Goal: Check status: Check status

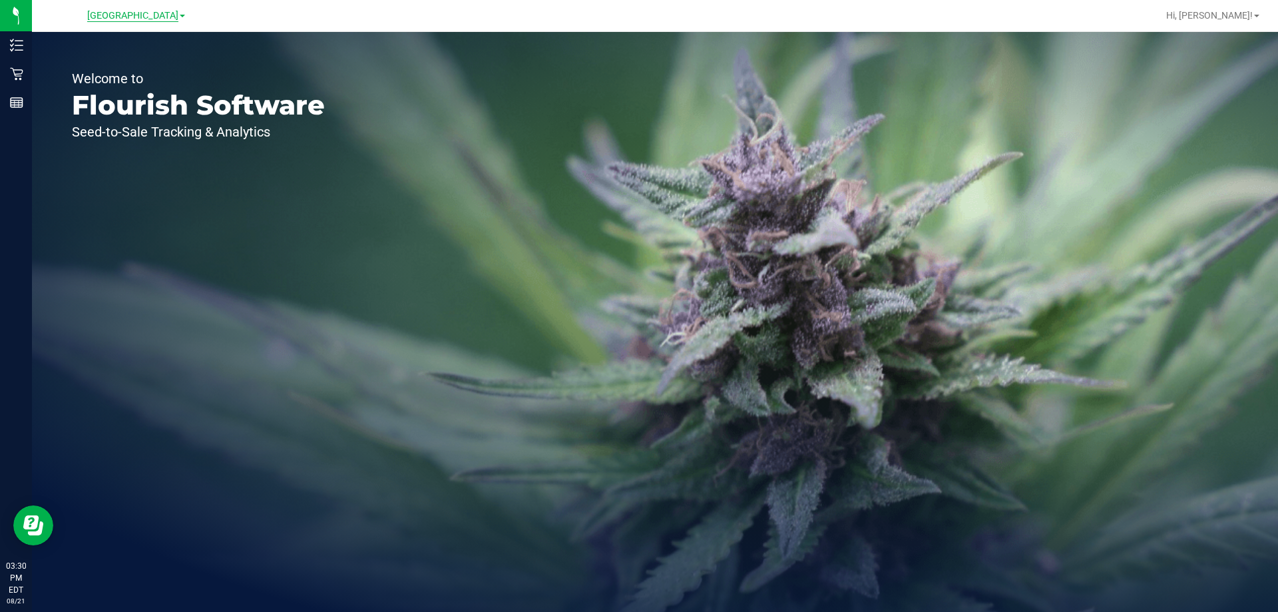
click at [113, 11] on span "[GEOGRAPHIC_DATA]" at bounding box center [132, 16] width 91 height 12
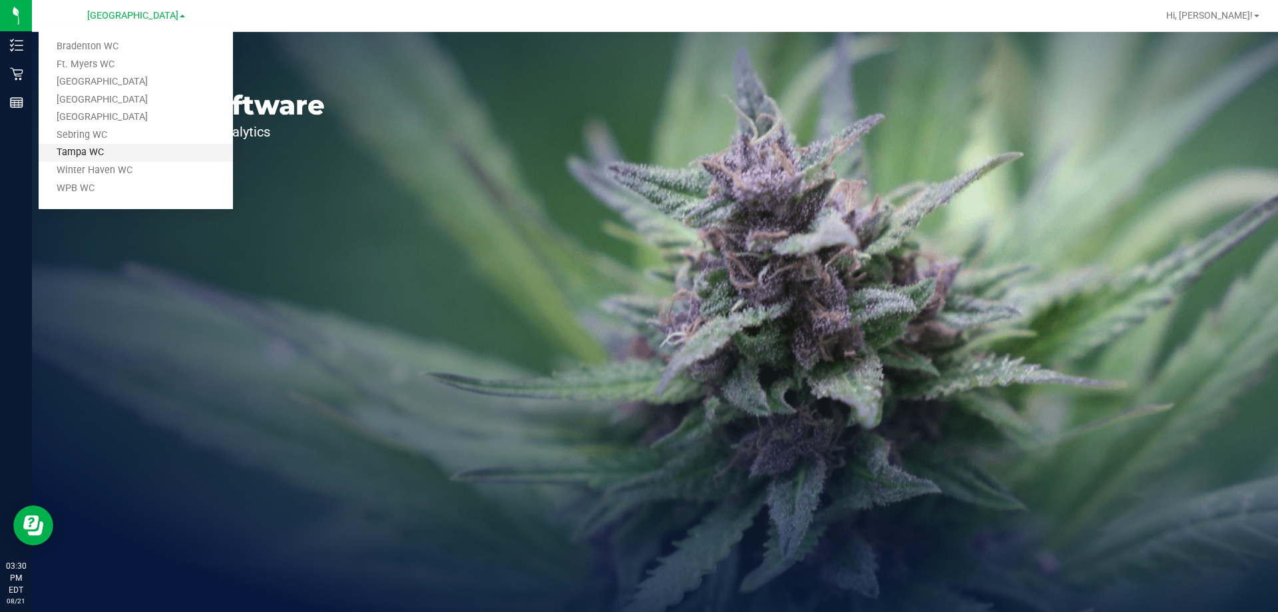
click at [75, 154] on link "Tampa WC" at bounding box center [136, 153] width 194 height 18
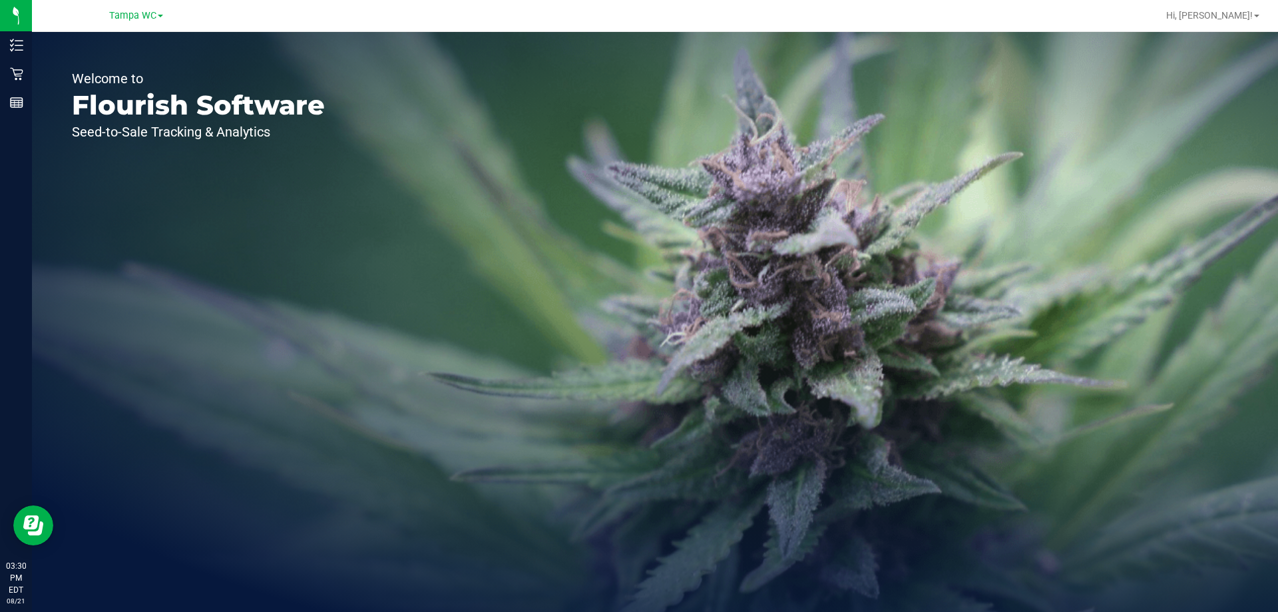
click at [119, 21] on div "Tampa WC Bradenton WC Ft. [PERSON_NAME][GEOGRAPHIC_DATA] WC [GEOGRAPHIC_DATA] W…" at bounding box center [136, 15] width 54 height 16
click at [142, 17] on span "Tampa WC" at bounding box center [132, 15] width 47 height 11
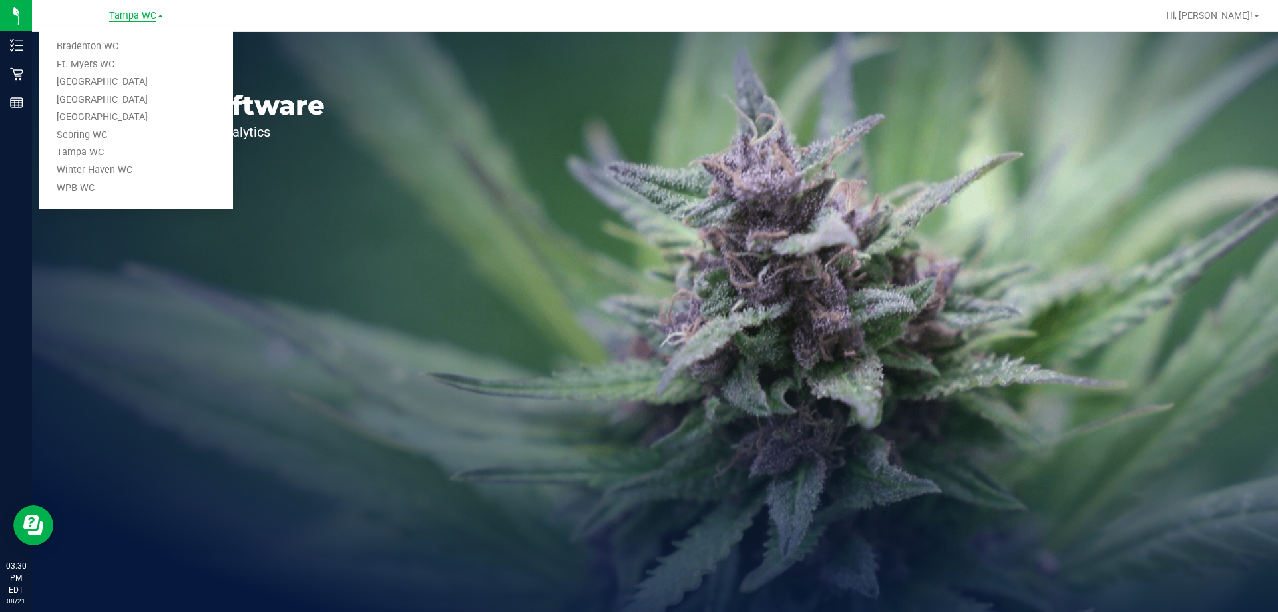
click at [69, 133] on link "Sebring WC" at bounding box center [136, 136] width 194 height 18
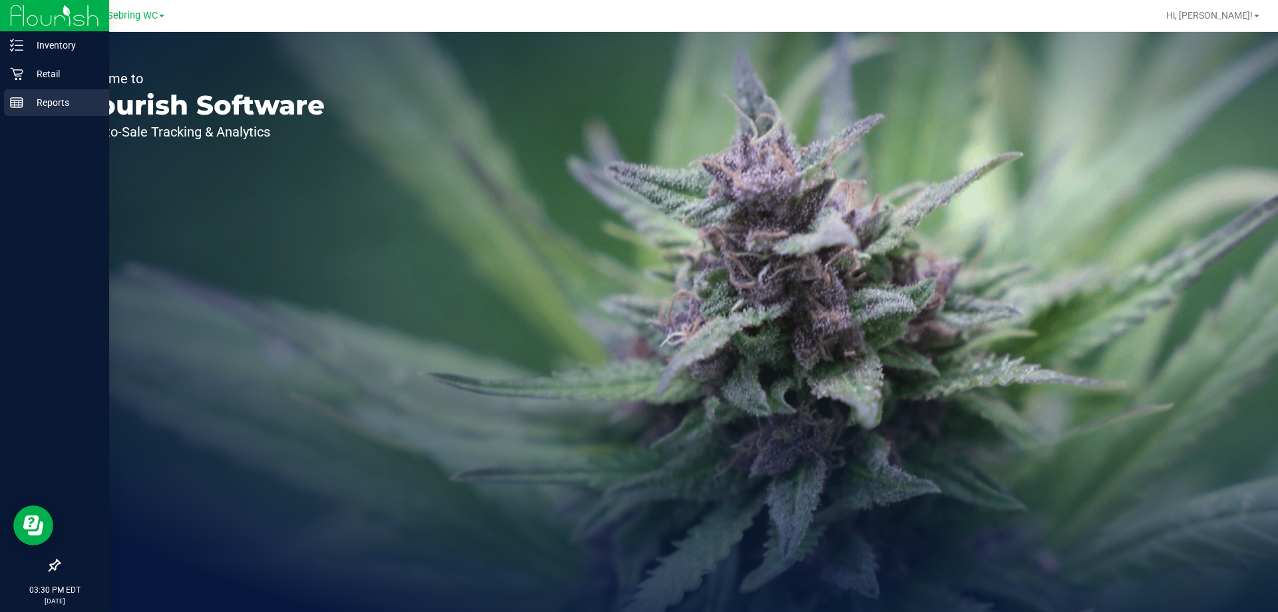
click at [10, 95] on div "Reports" at bounding box center [56, 102] width 105 height 27
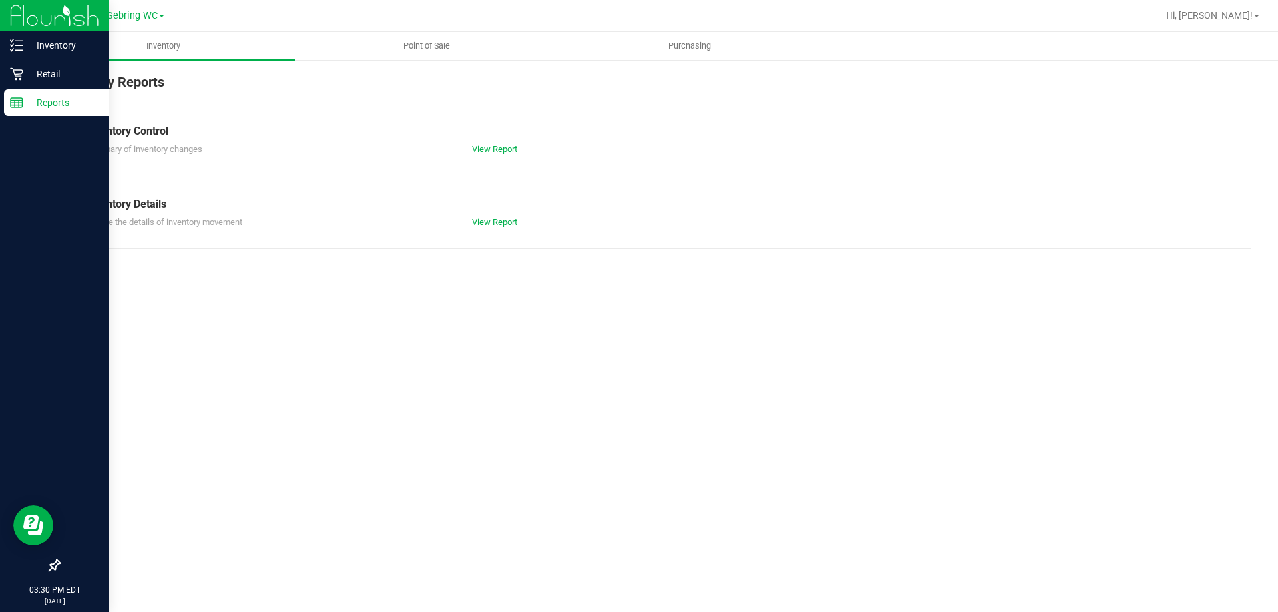
click at [3, 64] on link "Retail" at bounding box center [54, 75] width 109 height 29
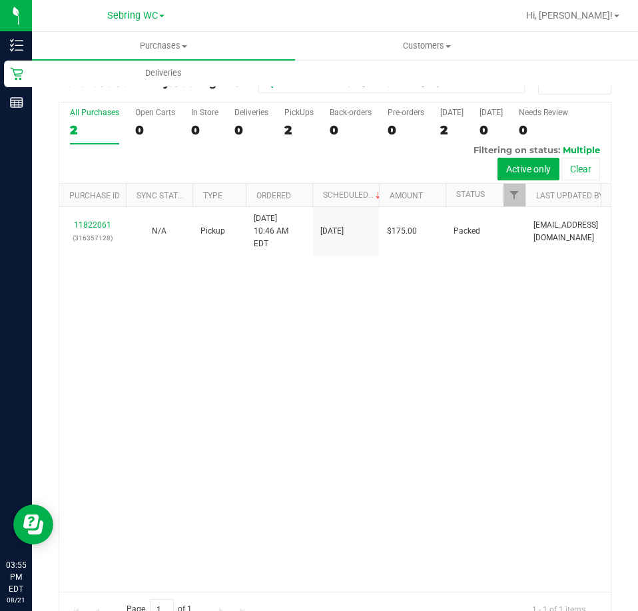
click at [378, 346] on div "11822061 (316357128) N/A Pickup [DATE] 10:46 AM EDT 8/21/2025 $175.00 Packed [E…" at bounding box center [334, 399] width 551 height 385
click at [359, 351] on div "11822061 (316357128) N/A Pickup [DATE] 10:46 AM EDT 8/21/2025 $175.00 Packed [E…" at bounding box center [334, 399] width 551 height 385
click at [358, 414] on div "11822061 (316357128) N/A Pickup [DATE] 10:46 AM EDT 8/21/2025 $175.00 Packed [E…" at bounding box center [334, 399] width 551 height 385
drag, startPoint x: 497, startPoint y: 382, endPoint x: 483, endPoint y: 387, distance: 15.0
click at [494, 384] on div "11822061 (316357128) N/A Pickup [DATE] 10:46 AM EDT 8/21/2025 $175.00 Packed [E…" at bounding box center [334, 399] width 551 height 385
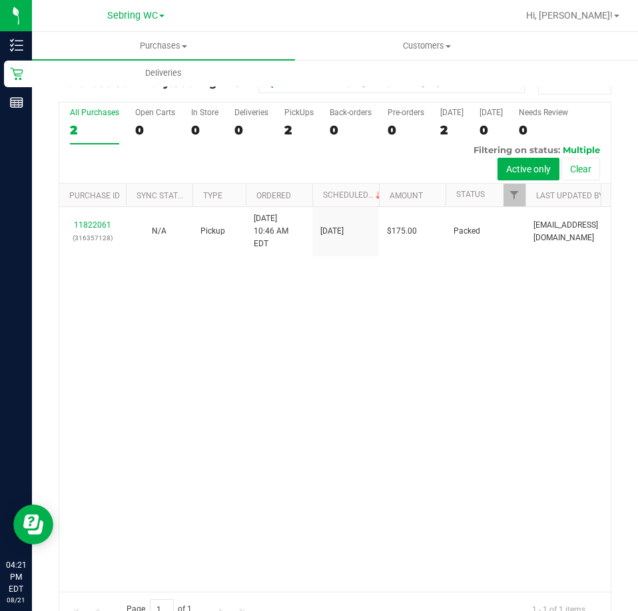
click at [266, 354] on div "11822061 (316357128) N/A Pickup [DATE] 10:46 AM EDT 8/21/2025 $175.00 Packed [E…" at bounding box center [334, 399] width 551 height 385
drag, startPoint x: 130, startPoint y: 418, endPoint x: 464, endPoint y: 351, distance: 341.0
click at [132, 419] on div "11822061 (316357128) N/A Pickup [DATE] 10:46 AM EDT 8/21/2025 $175.00 Packed [E…" at bounding box center [334, 399] width 551 height 385
click at [464, 351] on div "11822061 (316357128) N/A Pickup [DATE] 10:46 AM EDT 8/21/2025 $175.00 Packed [E…" at bounding box center [334, 399] width 551 height 385
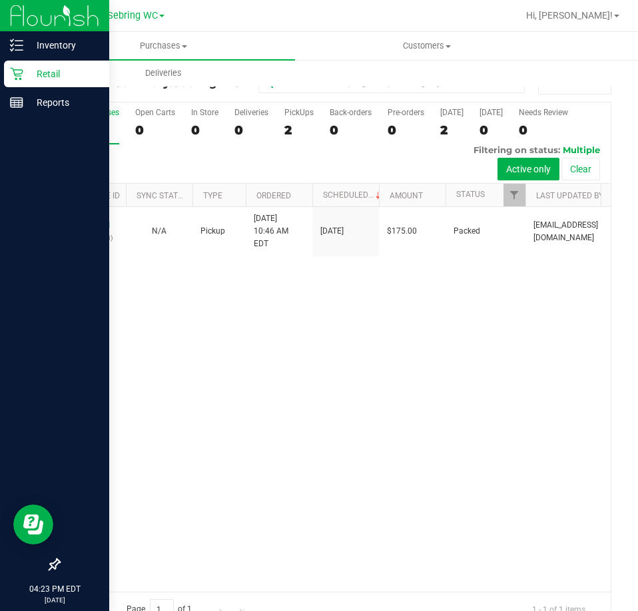
click at [44, 84] on div "Retail" at bounding box center [56, 74] width 105 height 27
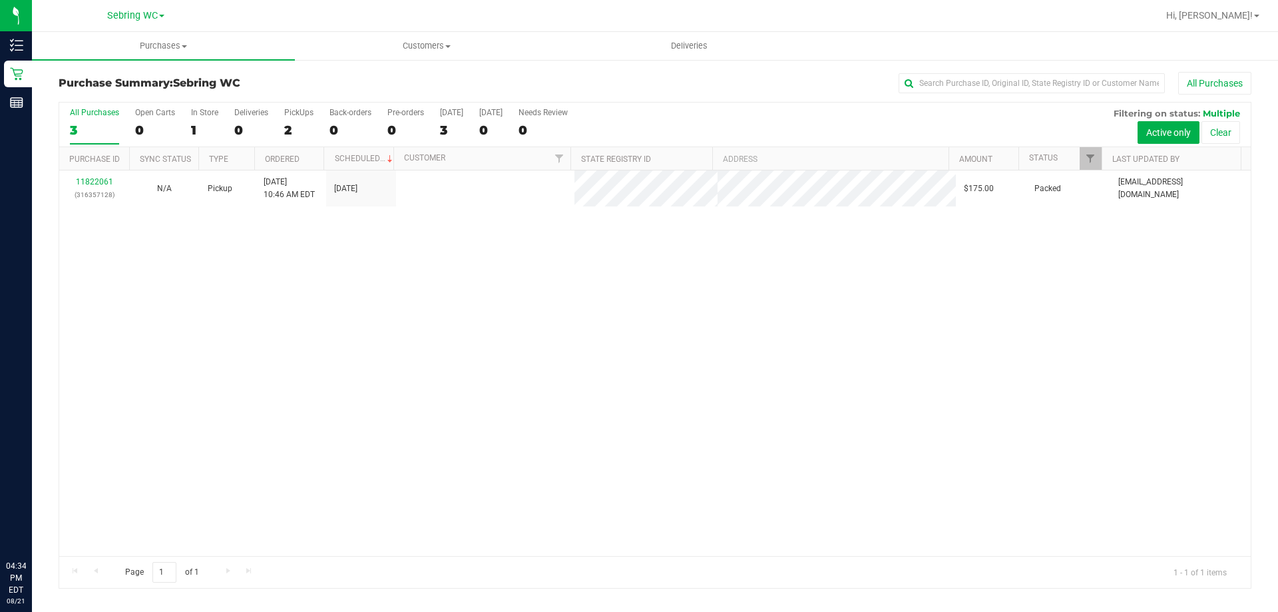
click at [398, 324] on div "11822061 (316357128) N/A Pickup 8/21/2025 10:46 AM EDT 8/21/2025 $175.00 Packed…" at bounding box center [655, 363] width 1192 height 386
